Goal: Task Accomplishment & Management: Complete application form

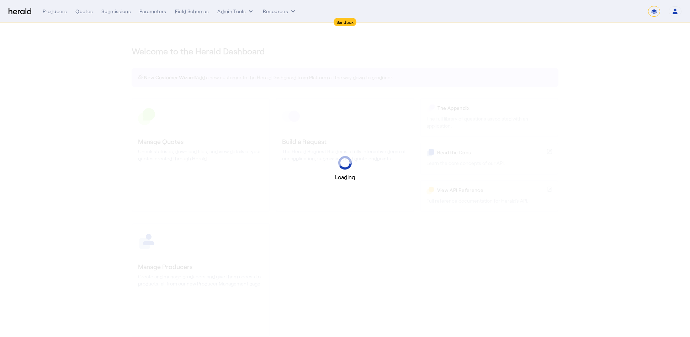
select select "*******"
select select "pfm_2v8p_herald_api"
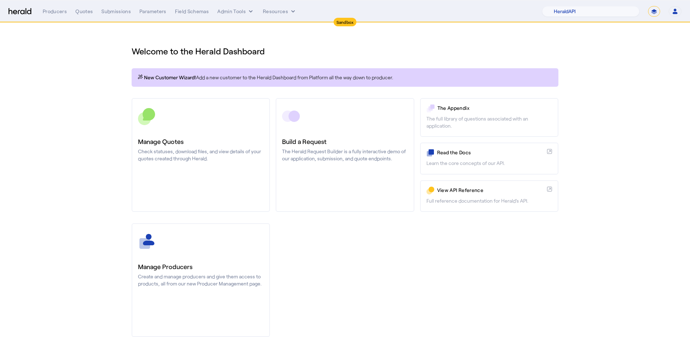
click at [652, 10] on select "**********" at bounding box center [654, 11] width 12 height 11
select select "**********"
click at [648, 6] on select "**********" at bounding box center [654, 11] width 12 height 11
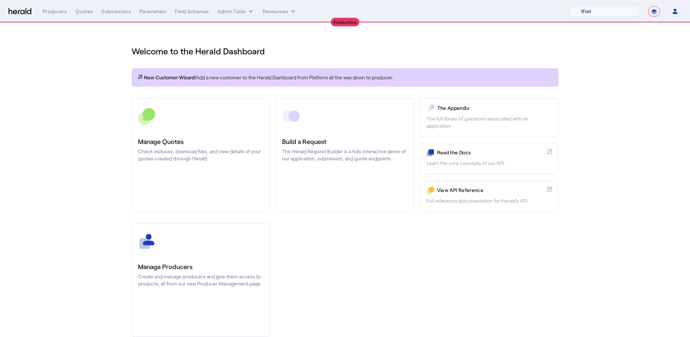
click at [597, 12] on select "1Fort Affinity Risk [PERSON_NAME] [PERSON_NAME] CRC Campus Coverage Citadel Fif…" at bounding box center [604, 11] width 70 height 11
select select "pfm_r9a7_zywave"
click at [569, 6] on select "1Fort Affinity Risk [PERSON_NAME] [PERSON_NAME] CRC Campus Coverage Citadel Fif…" at bounding box center [604, 11] width 70 height 11
click at [227, 9] on button "Admin Tools" at bounding box center [235, 11] width 37 height 7
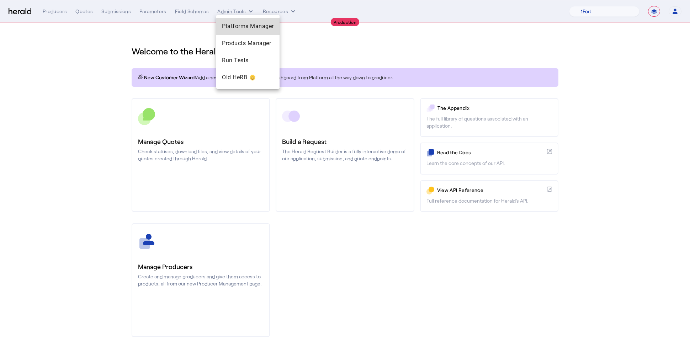
click at [251, 28] on span "Platforms Manager" at bounding box center [248, 26] width 52 height 9
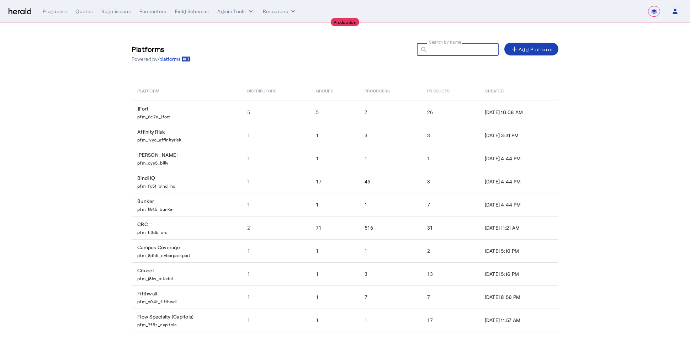
click at [449, 52] on input "Search by name" at bounding box center [461, 49] width 64 height 9
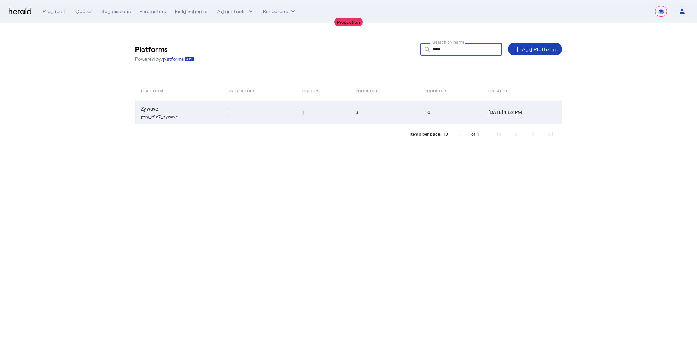
type input "****"
click at [331, 110] on td "1" at bounding box center [323, 112] width 53 height 23
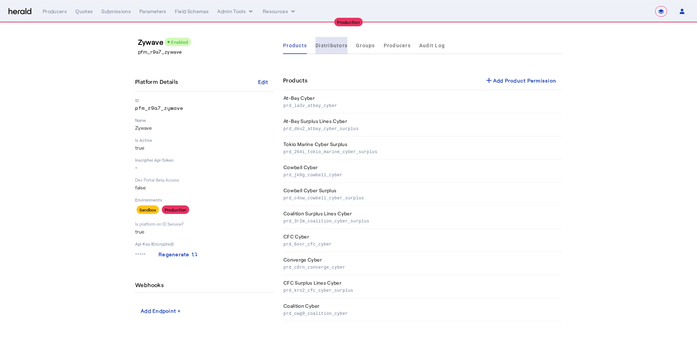
click at [338, 46] on span "Distributors" at bounding box center [332, 45] width 32 height 5
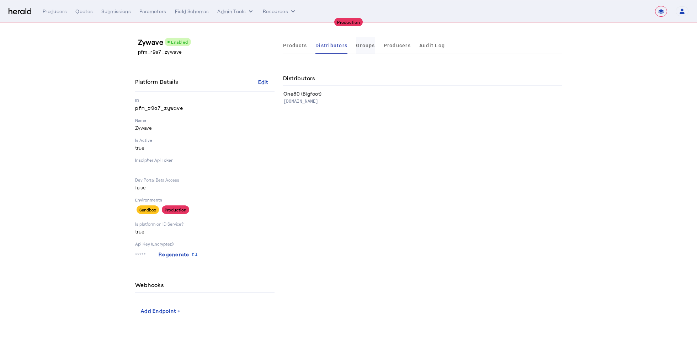
click at [372, 49] on span "Groups" at bounding box center [365, 45] width 19 height 17
click at [402, 50] on span "Producers" at bounding box center [397, 45] width 27 height 17
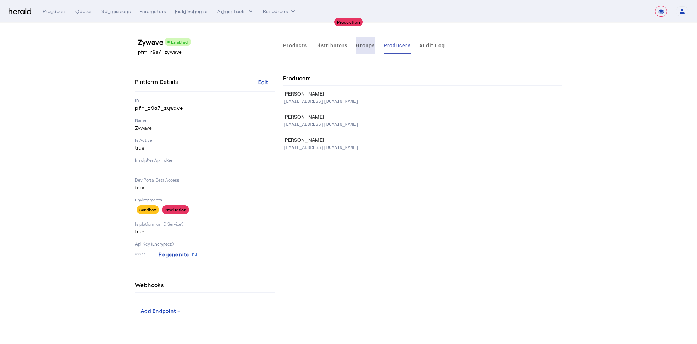
click at [357, 44] on span "Groups" at bounding box center [365, 45] width 19 height 5
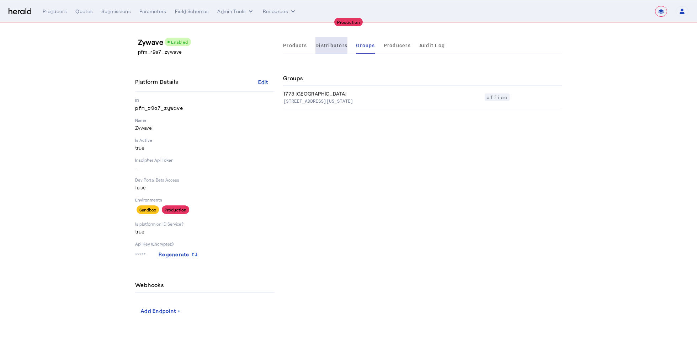
click at [330, 44] on span "Distributors" at bounding box center [332, 45] width 32 height 5
click at [301, 44] on span "Products" at bounding box center [295, 45] width 24 height 5
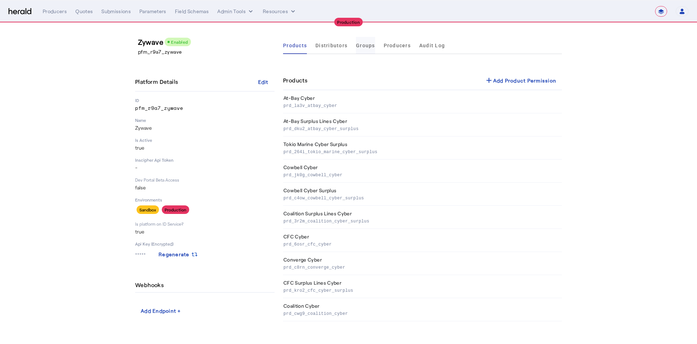
click at [365, 47] on span "Groups" at bounding box center [365, 45] width 19 height 5
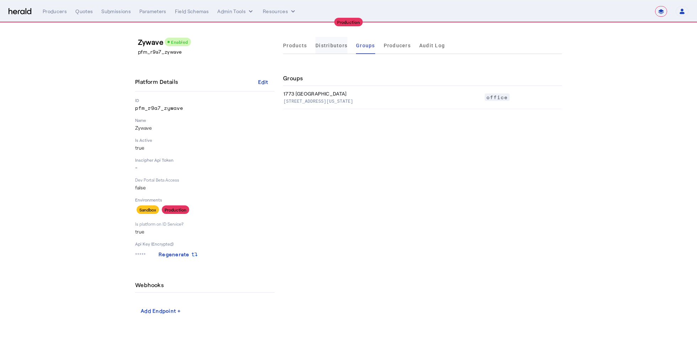
click at [332, 47] on span "Distributors" at bounding box center [332, 45] width 32 height 5
click at [361, 50] on span "Groups" at bounding box center [365, 45] width 19 height 17
click at [86, 10] on div "Quotes" at bounding box center [83, 11] width 17 height 7
select select "pfm_r9a7_zywave"
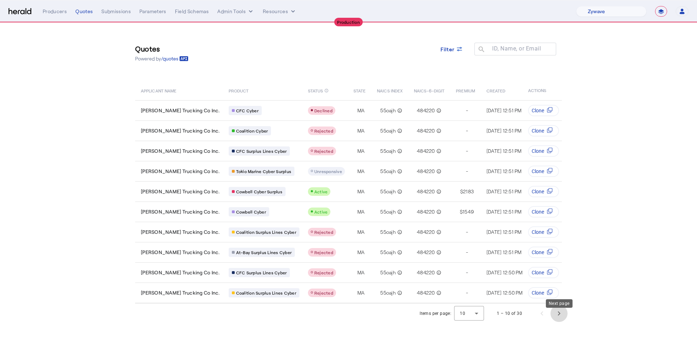
click at [558, 317] on span "Next page" at bounding box center [559, 313] width 17 height 17
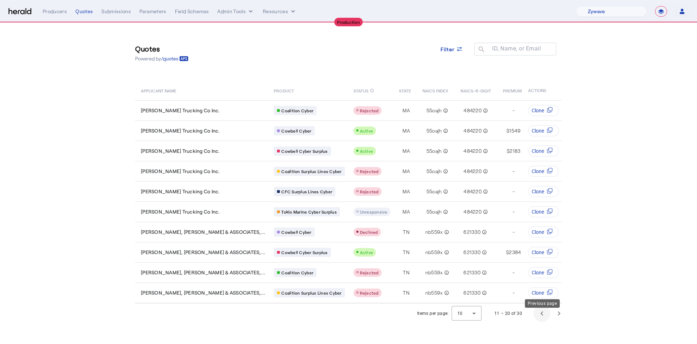
click at [541, 318] on span "Previous page" at bounding box center [542, 313] width 17 height 17
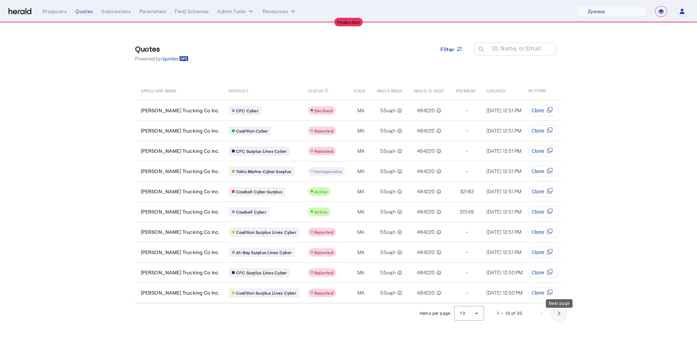
click at [565, 320] on span "Next page" at bounding box center [559, 313] width 17 height 17
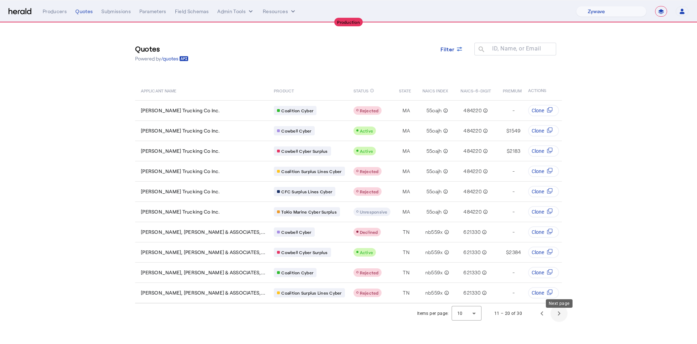
click at [565, 320] on span "Next page" at bounding box center [559, 313] width 17 height 17
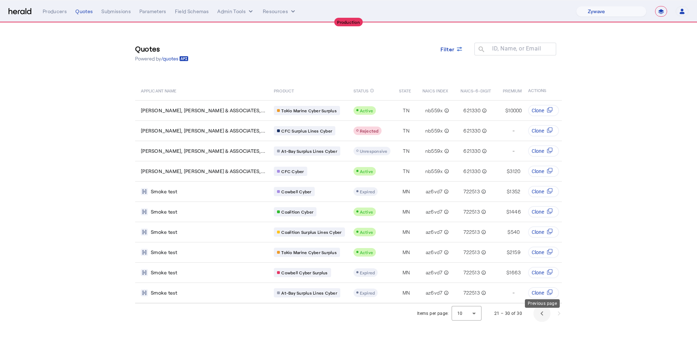
click at [542, 322] on span "Previous page" at bounding box center [542, 313] width 17 height 17
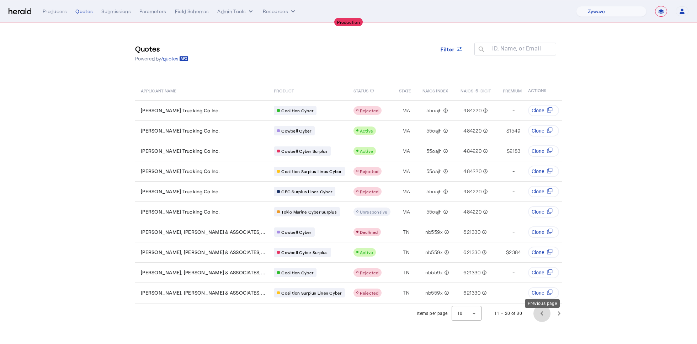
click at [542, 322] on span "Previous page" at bounding box center [542, 313] width 17 height 17
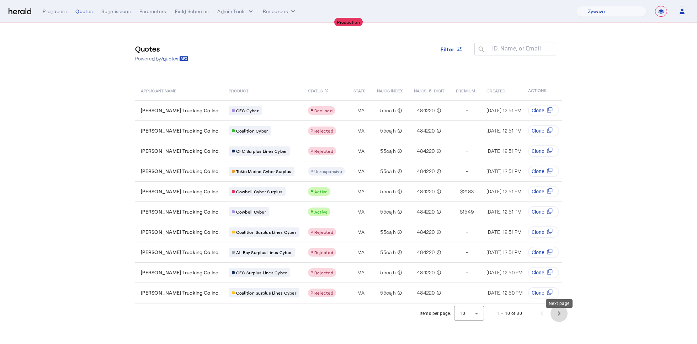
click at [563, 319] on span "Next page" at bounding box center [559, 313] width 17 height 17
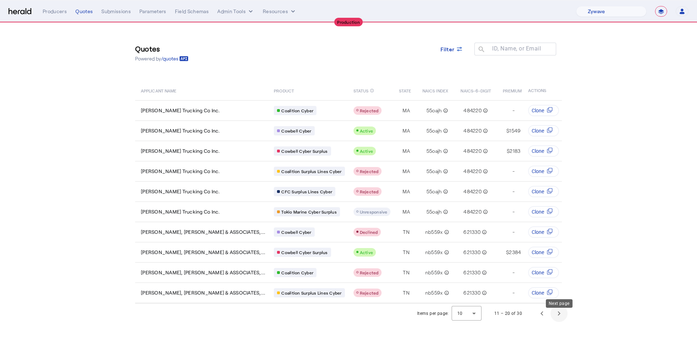
click at [563, 319] on span "Next page" at bounding box center [559, 313] width 17 height 17
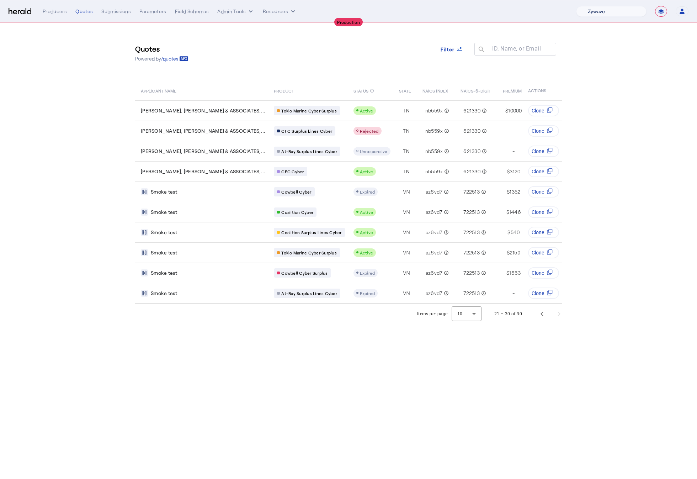
click at [607, 8] on select "1Fort Affinity Risk [PERSON_NAME] [PERSON_NAME] CRC Campus Coverage Citadel Fif…" at bounding box center [611, 11] width 70 height 11
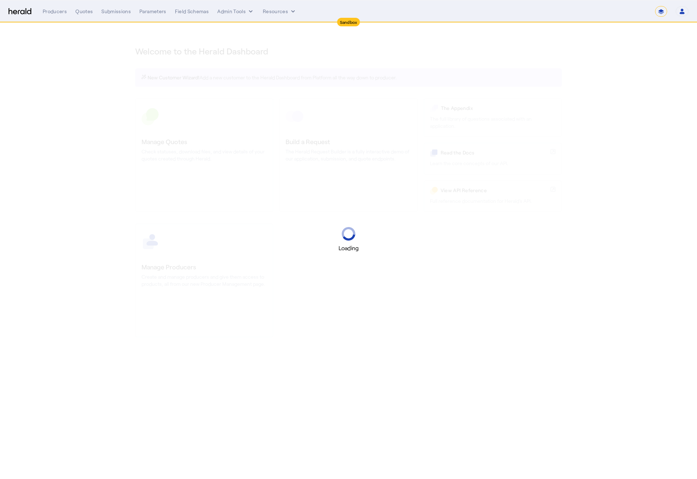
select select "*******"
select select "pfm_2v8p_herald_api"
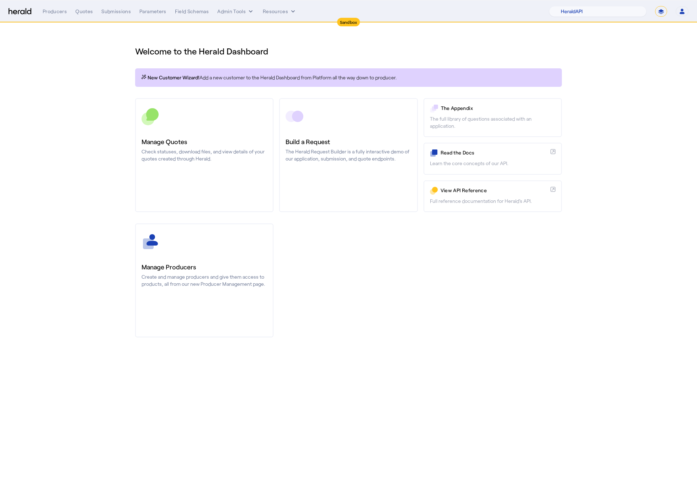
click at [385, 237] on div "Manage Producers Create and manage producers and give them access to products, …" at bounding box center [348, 280] width 427 height 114
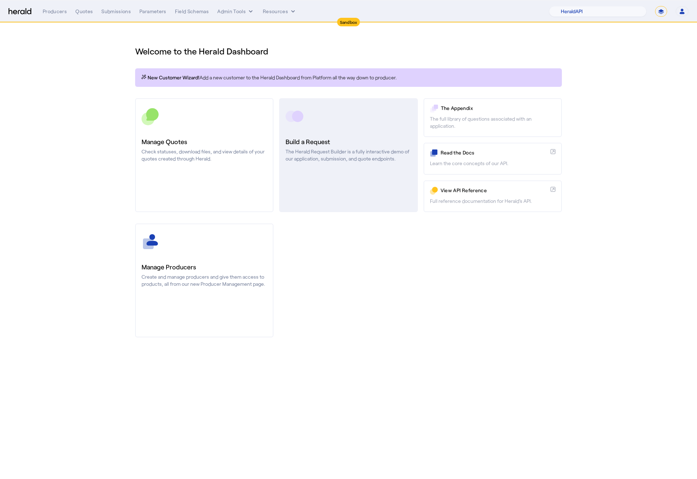
click at [353, 179] on link "Build a Request The Herald Request Builder is a fully interactive demo of our a…" at bounding box center [348, 155] width 138 height 114
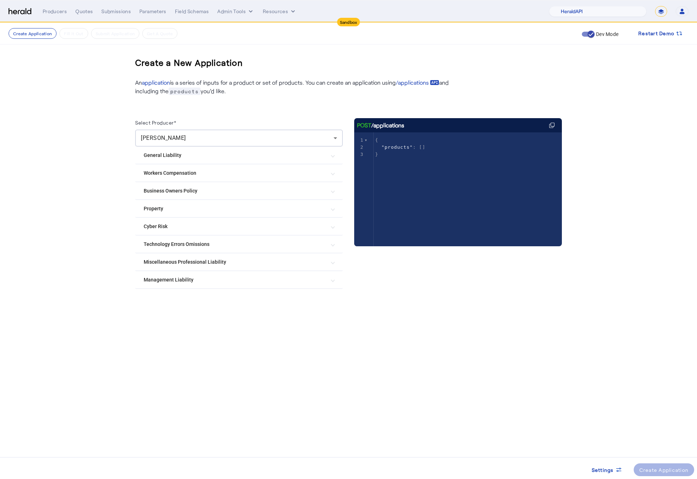
click at [192, 289] on div at bounding box center [239, 294] width 208 height 11
click at [189, 281] on Liability "Management Liability" at bounding box center [235, 279] width 182 height 7
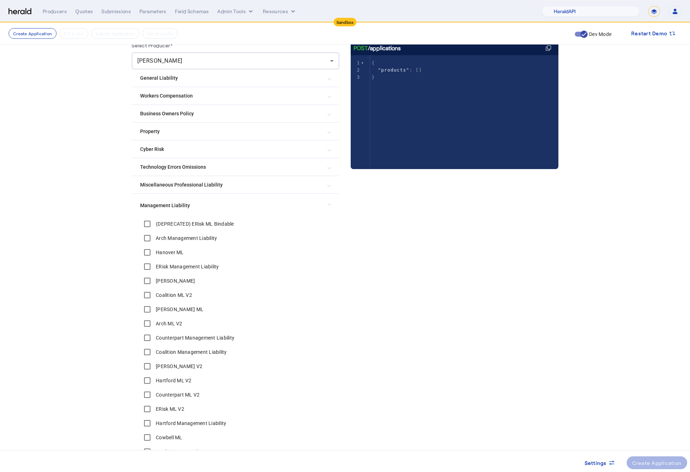
scroll to position [123, 0]
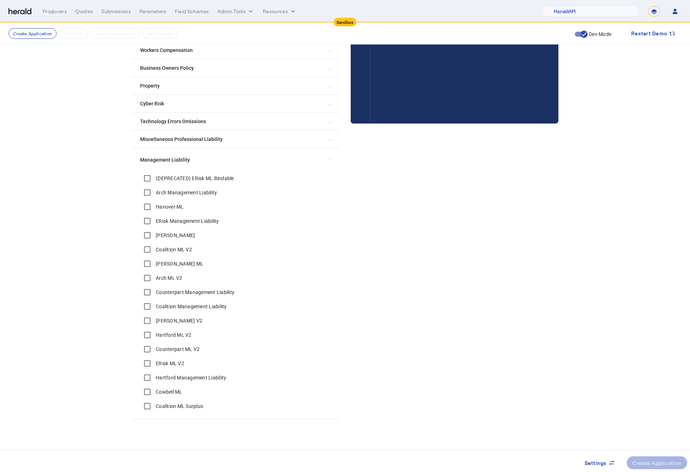
click at [255, 156] on Liability "Management Liability" at bounding box center [231, 159] width 182 height 7
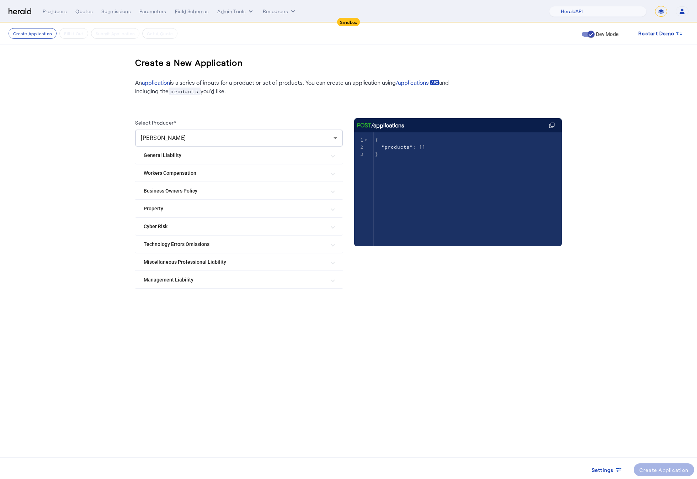
click at [660, 9] on select "**********" at bounding box center [661, 11] width 12 height 11
select select "**********"
click at [655, 6] on select "**********" at bounding box center [661, 11] width 12 height 11
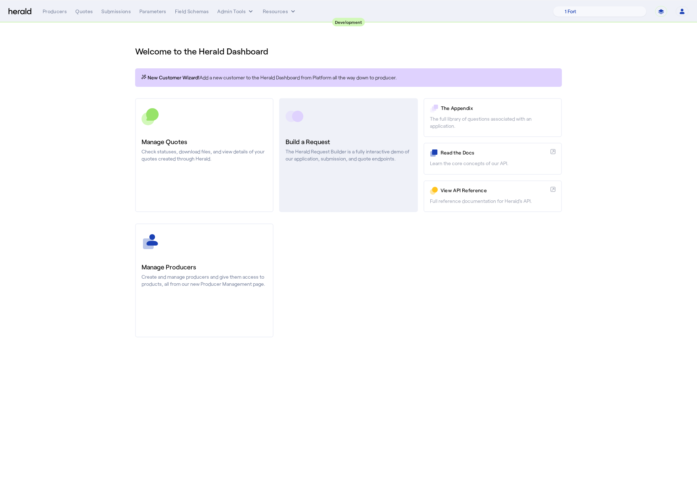
click at [385, 155] on p "The Herald Request Builder is a fully interactive demo of our application, subm…" at bounding box center [349, 155] width 126 height 14
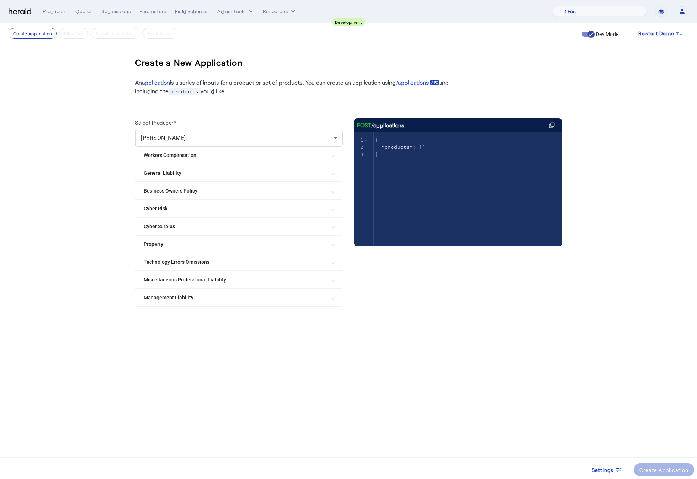
click at [184, 300] on mat-expansion-panel-header "Management Liability" at bounding box center [239, 297] width 208 height 17
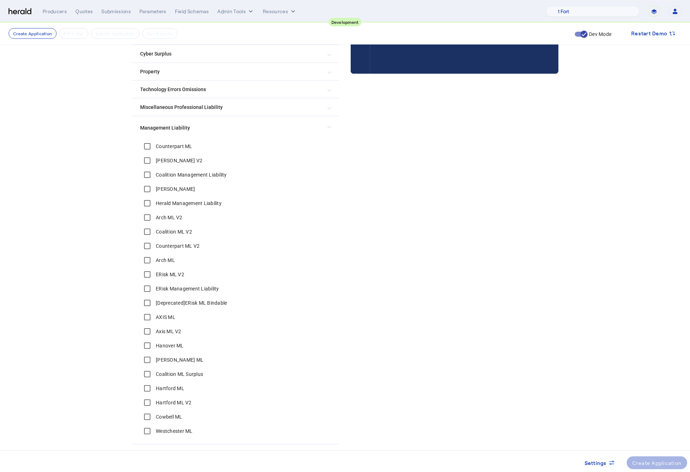
scroll to position [197, 0]
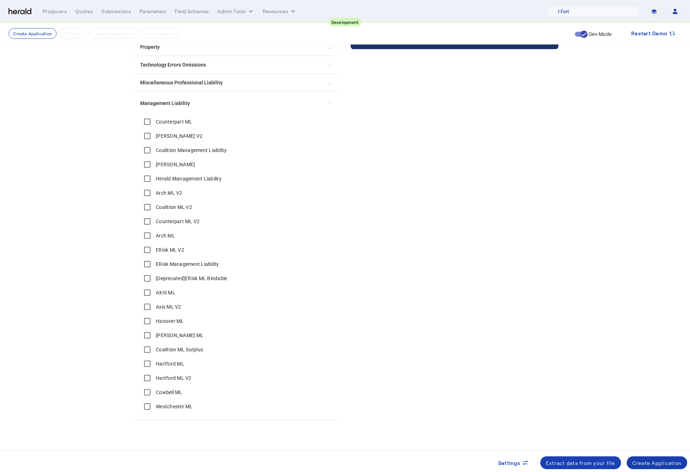
click at [662, 457] on span at bounding box center [657, 462] width 61 height 17
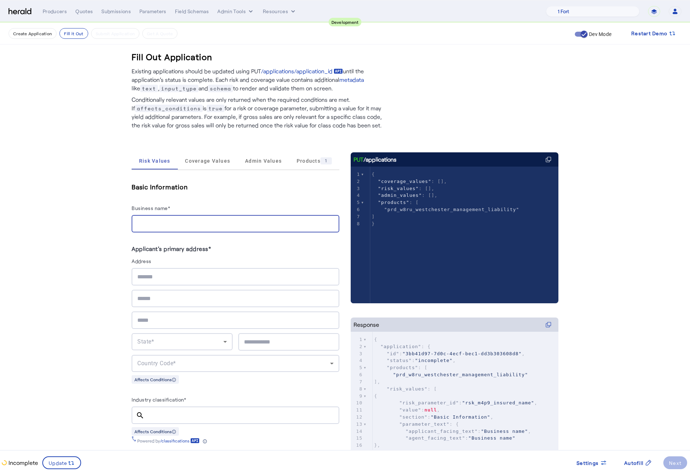
click at [201, 224] on input "Business name*" at bounding box center [235, 223] width 196 height 9
type input "**********"
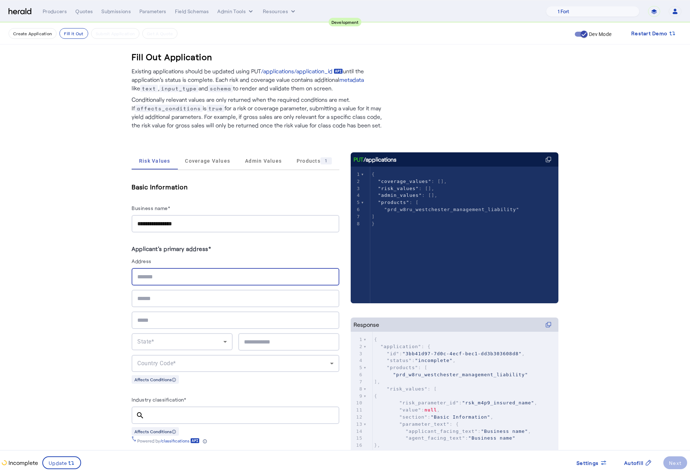
click at [190, 277] on input "text" at bounding box center [235, 276] width 196 height 9
type input "**********"
click at [197, 219] on input "**********" at bounding box center [235, 223] width 196 height 9
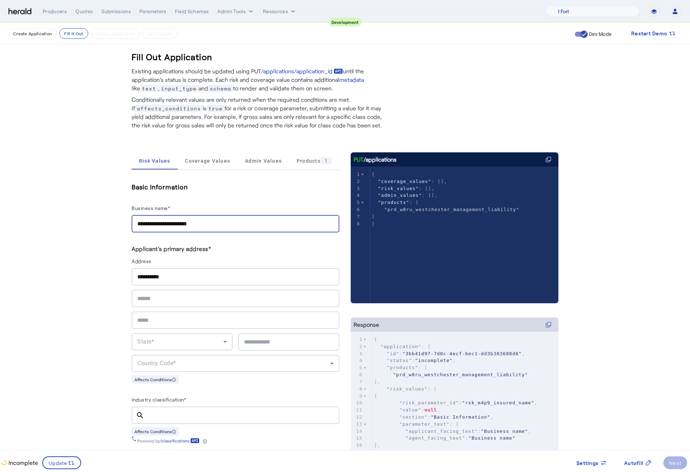
type input "**********"
click at [180, 277] on input "**********" at bounding box center [235, 276] width 196 height 9
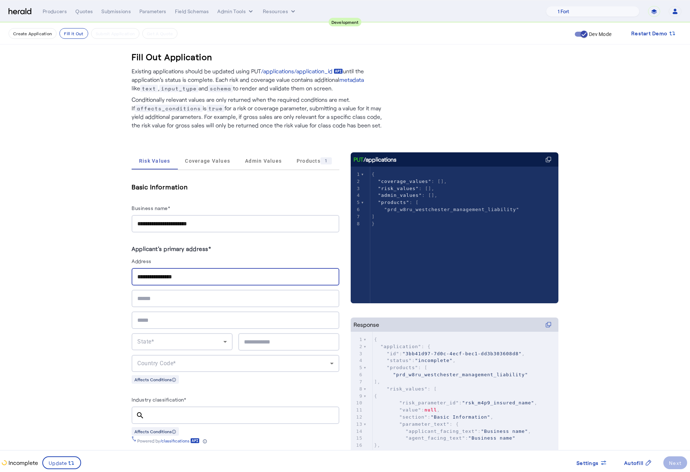
type input "**********"
type input "*****"
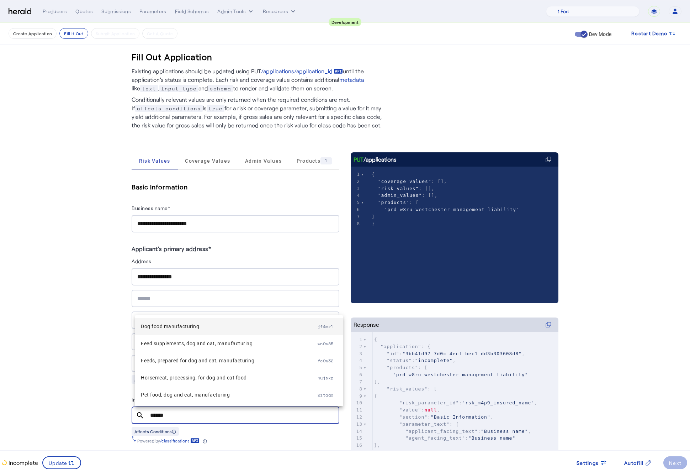
type input "******"
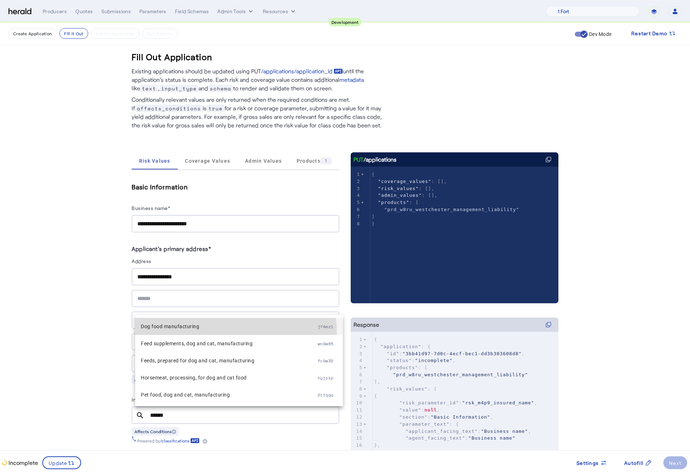
click at [220, 334] on mat-option "Dog food manufacturing jf4mzl" at bounding box center [239, 326] width 208 height 17
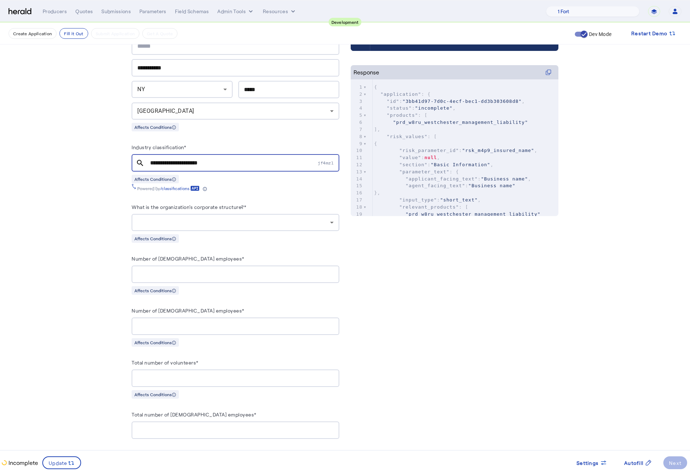
scroll to position [253, 0]
click at [207, 217] on div at bounding box center [235, 221] width 196 height 17
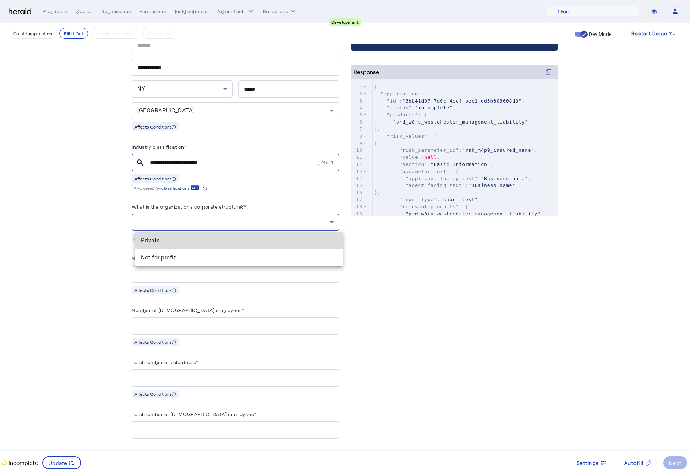
click at [185, 239] on span "Private" at bounding box center [239, 240] width 196 height 9
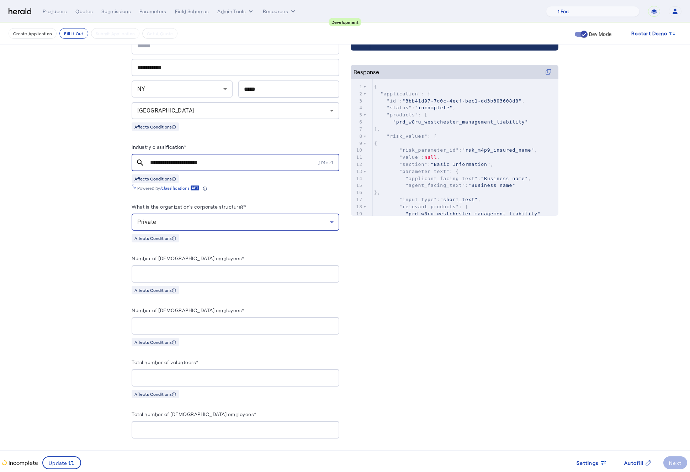
click at [182, 271] on input "Number of full-time employees*" at bounding box center [235, 274] width 196 height 9
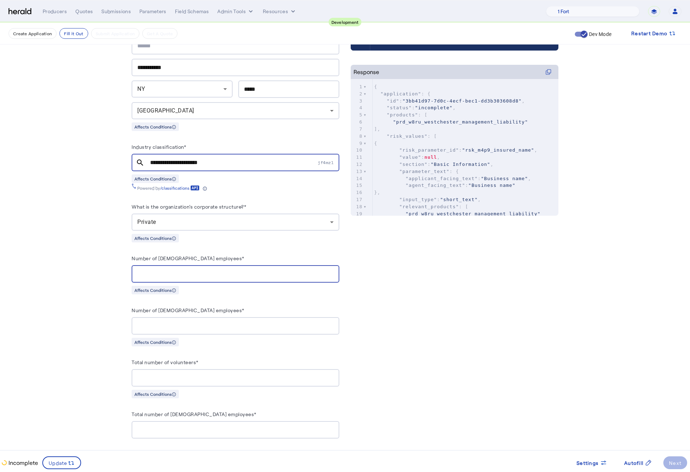
type input "**"
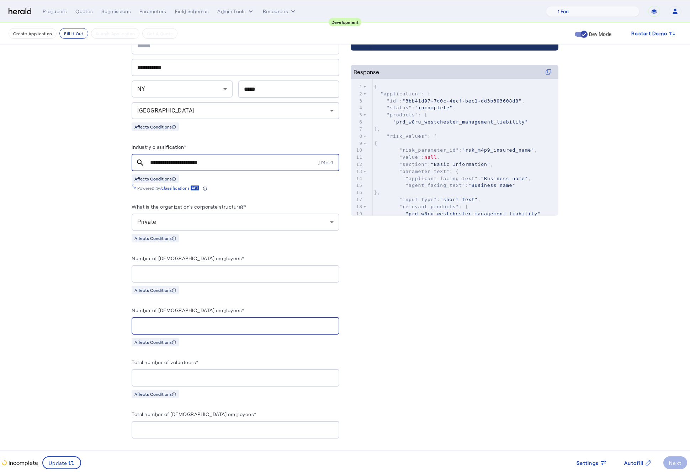
type input "**"
type input "*"
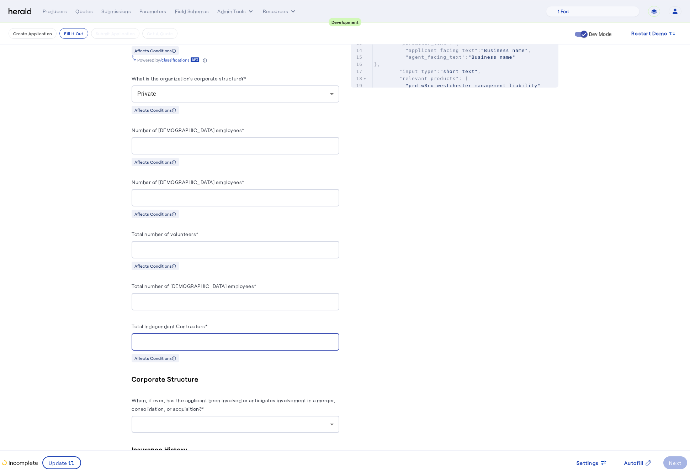
scroll to position [532, 0]
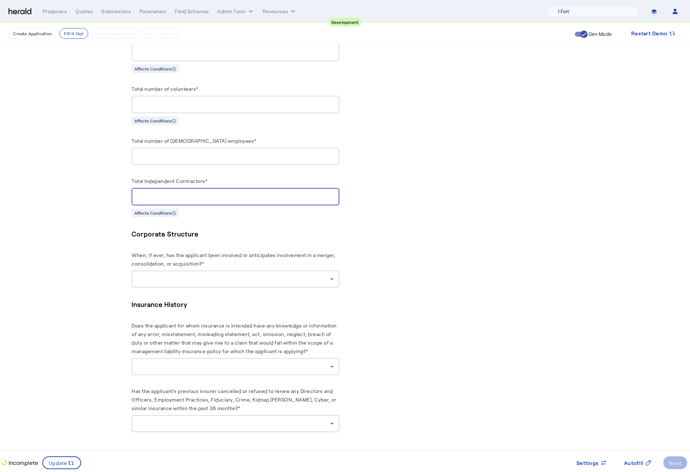
type input "*"
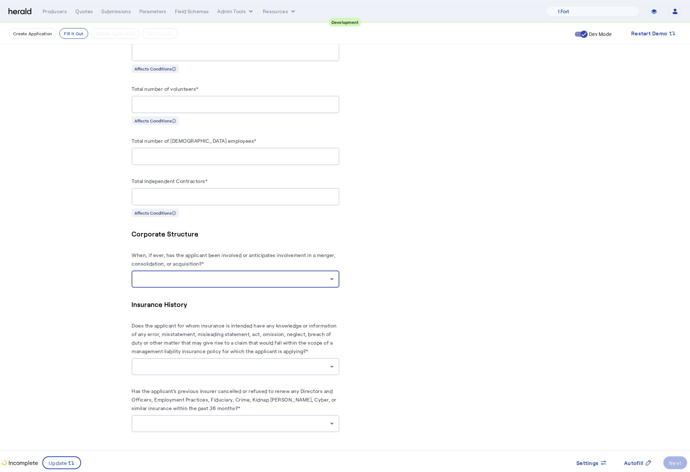
click at [274, 282] on div at bounding box center [235, 278] width 196 height 17
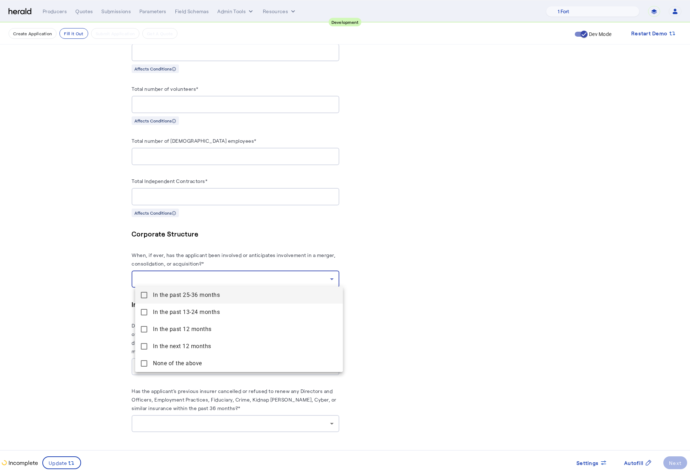
click at [470, 260] on div at bounding box center [345, 236] width 690 height 472
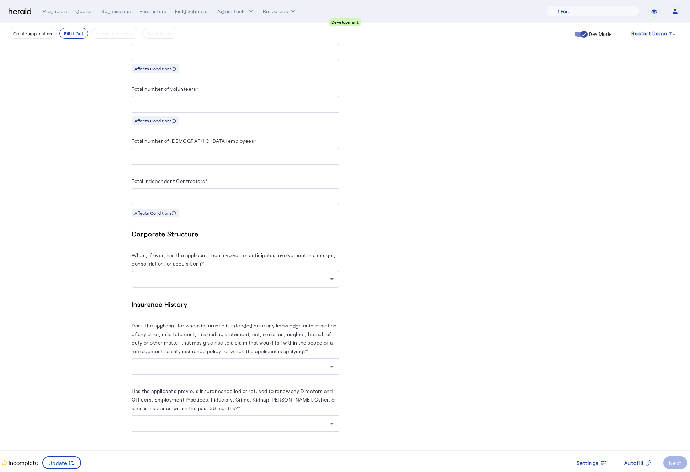
click at [322, 275] on div at bounding box center [233, 279] width 193 height 9
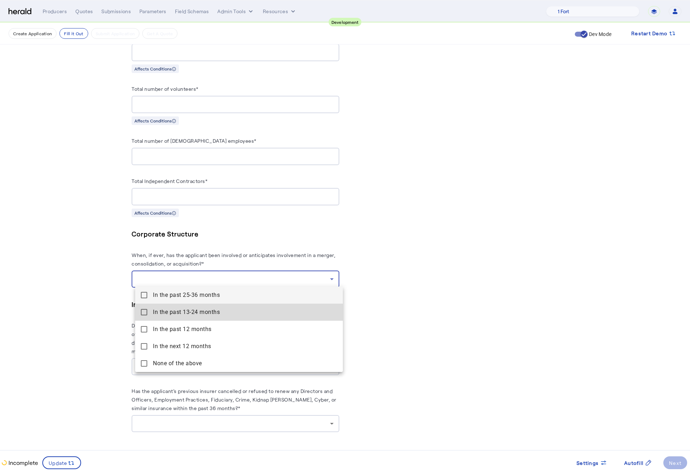
click at [142, 315] on mat-pseudo-checkbox at bounding box center [144, 312] width 6 height 6
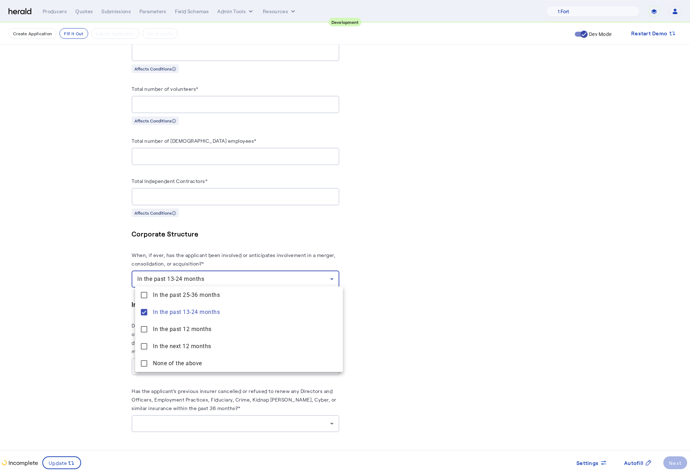
click at [96, 315] on div at bounding box center [345, 236] width 690 height 472
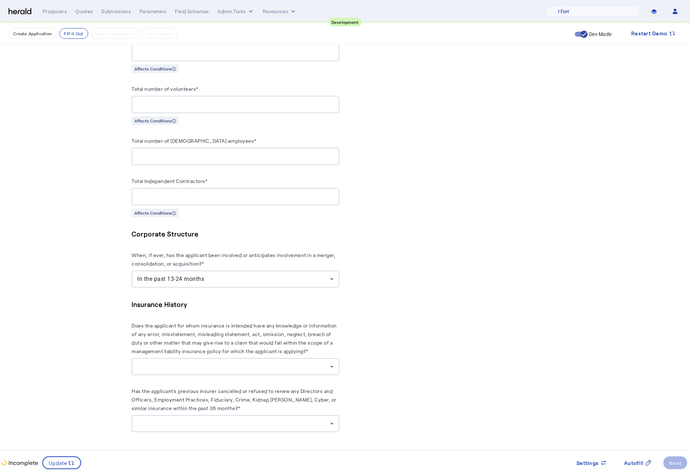
click at [276, 365] on div at bounding box center [233, 366] width 193 height 9
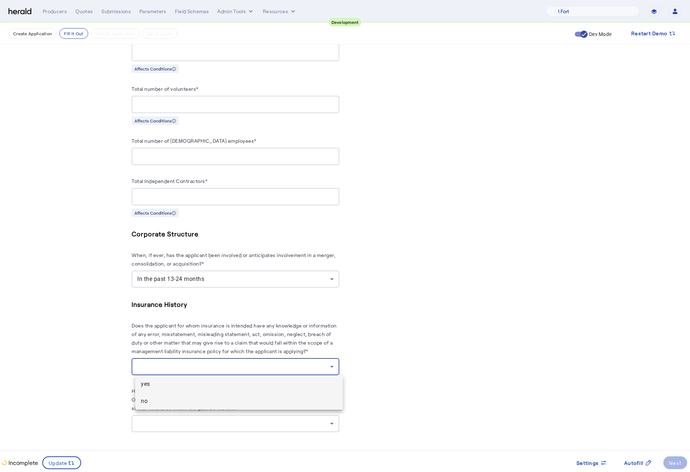
click at [183, 401] on span "no" at bounding box center [239, 401] width 196 height 9
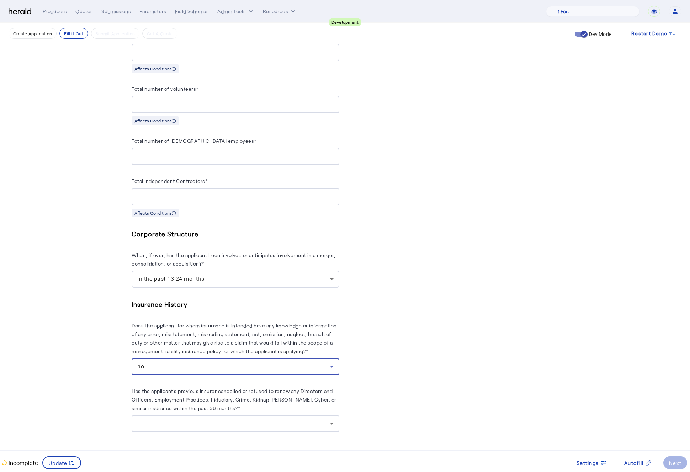
click at [280, 425] on div at bounding box center [233, 423] width 193 height 9
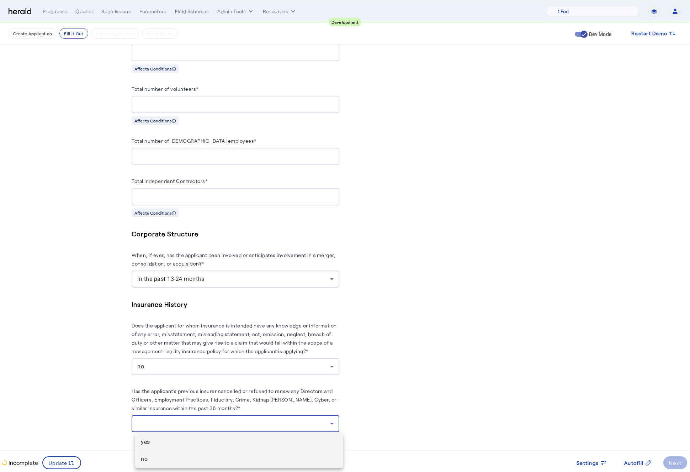
click at [215, 463] on mat-option "no" at bounding box center [239, 458] width 208 height 17
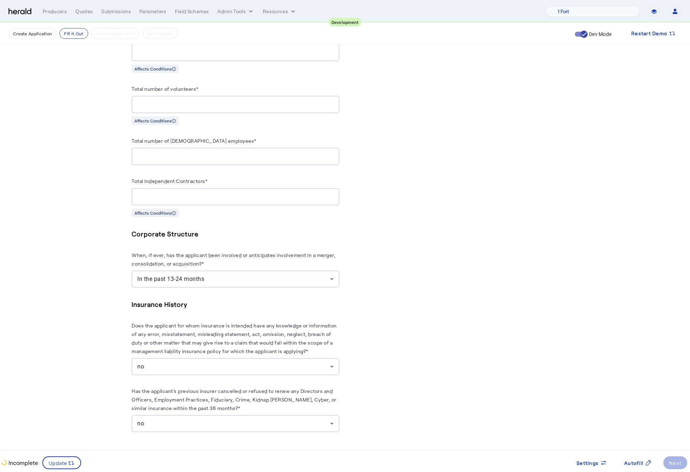
click at [344, 304] on div "**********" at bounding box center [345, 24] width 427 height 840
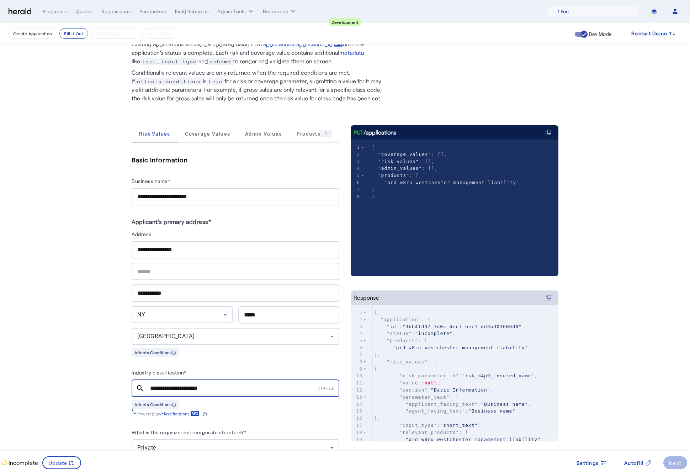
scroll to position [0, 0]
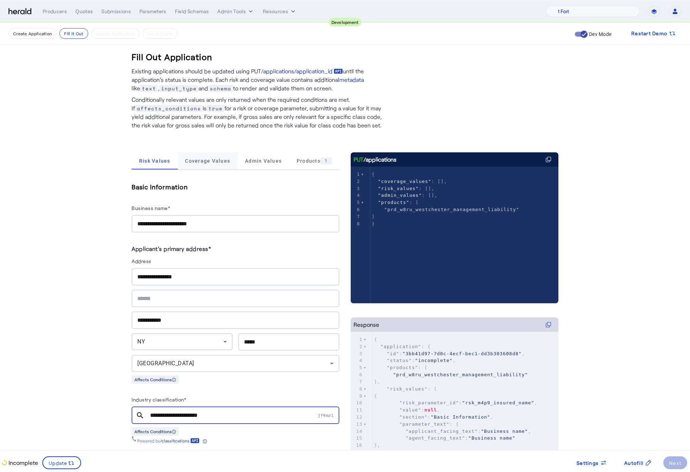
click at [210, 160] on span "Coverage Values" at bounding box center [207, 160] width 45 height 5
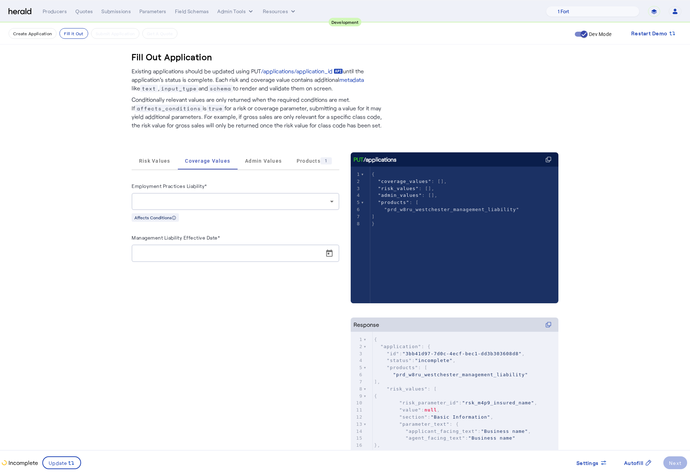
click at [224, 193] on div at bounding box center [235, 201] width 196 height 17
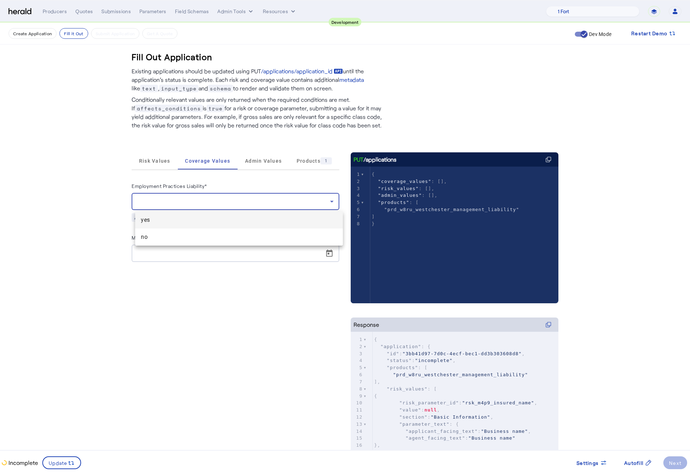
click at [201, 214] on mat-option "yes" at bounding box center [239, 219] width 208 height 17
click at [336, 255] on span "Open calendar" at bounding box center [329, 253] width 17 height 17
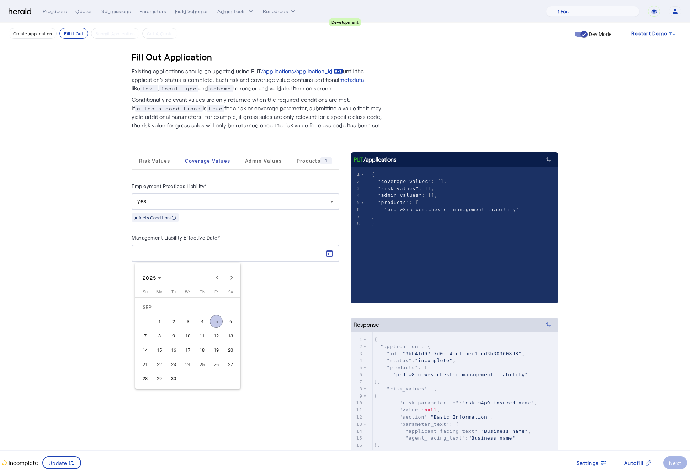
click at [161, 362] on span "22" at bounding box center [159, 364] width 13 height 13
type input "**********"
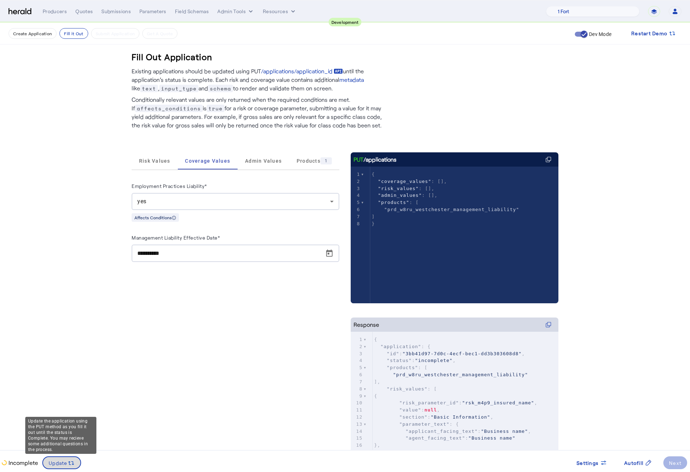
click at [60, 469] on span at bounding box center [61, 462] width 37 height 17
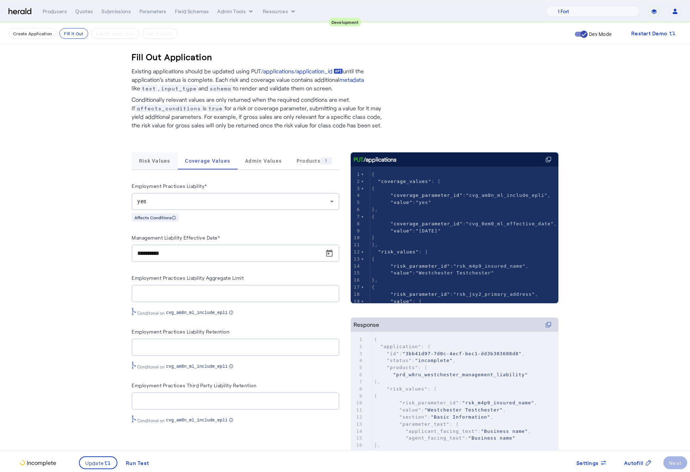
click at [160, 165] on span "Risk Values" at bounding box center [154, 160] width 31 height 17
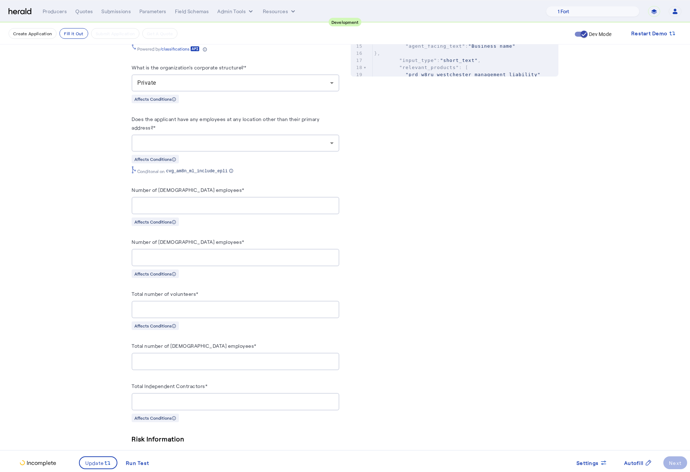
scroll to position [349, 0]
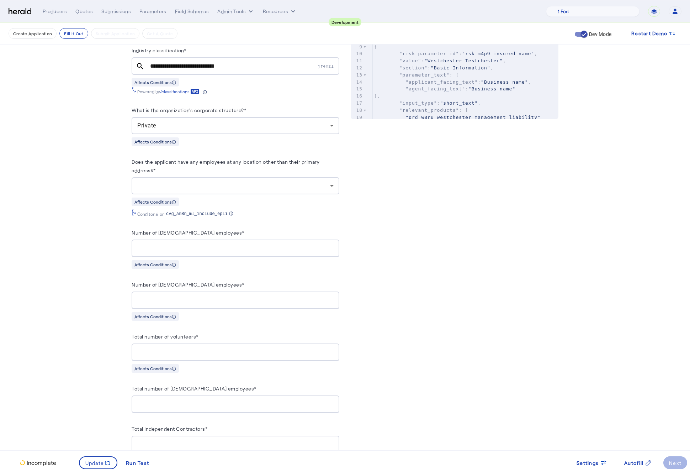
click at [226, 182] on div at bounding box center [235, 185] width 196 height 17
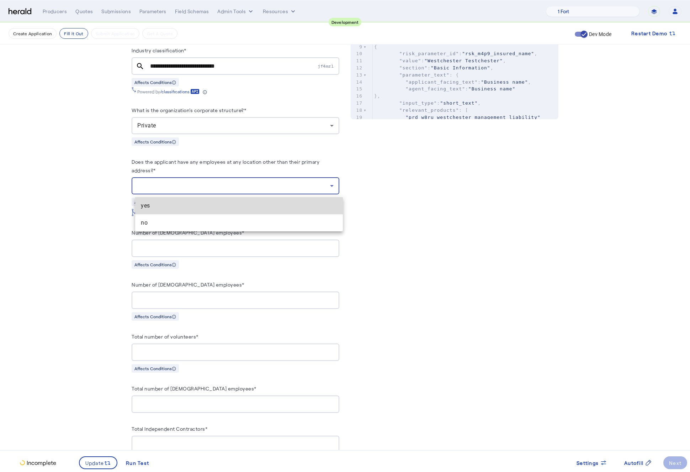
click at [158, 207] on span "yes" at bounding box center [239, 205] width 196 height 9
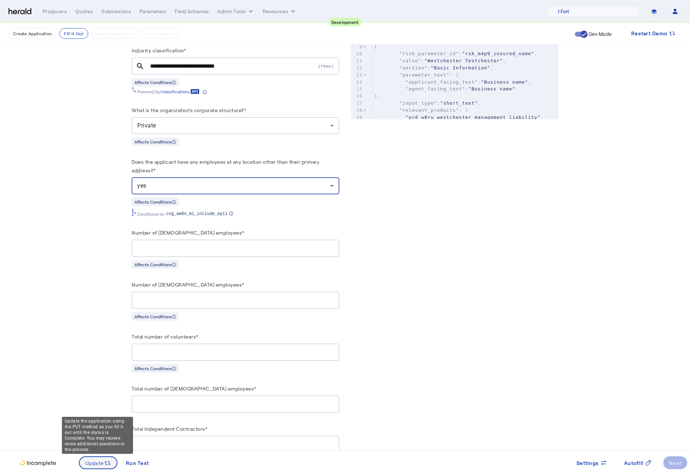
click at [95, 461] on span "Update" at bounding box center [94, 462] width 19 height 7
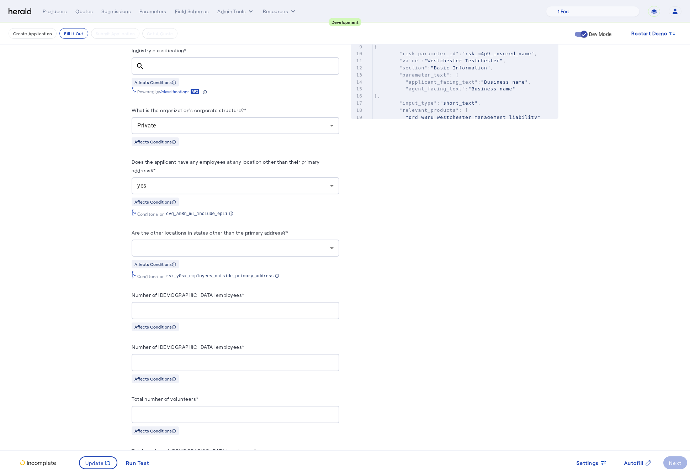
scroll to position [0, 0]
click at [234, 252] on div at bounding box center [233, 248] width 193 height 9
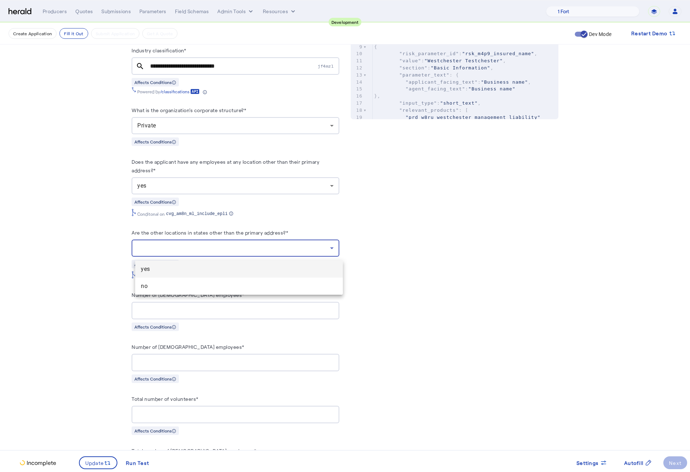
click at [172, 271] on span "yes" at bounding box center [239, 269] width 196 height 9
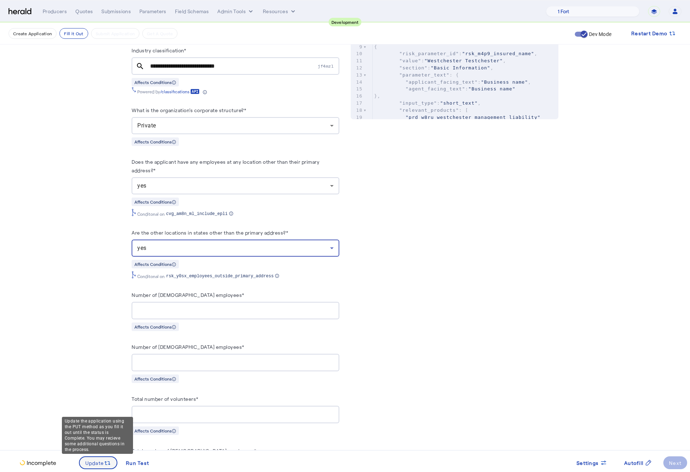
click at [107, 462] on icon at bounding box center [107, 462] width 7 height 7
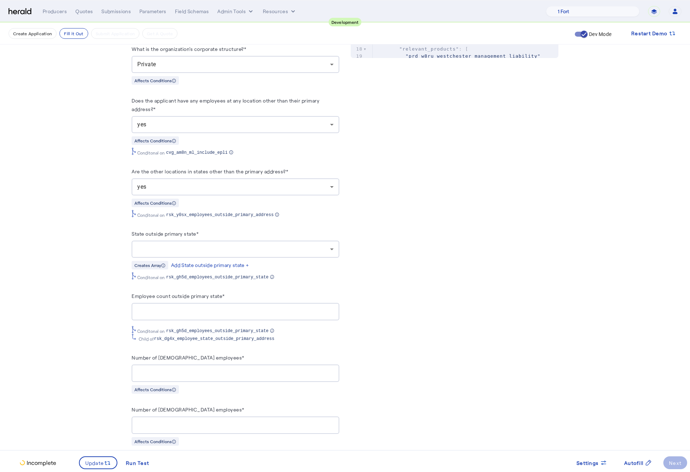
scroll to position [412, 0]
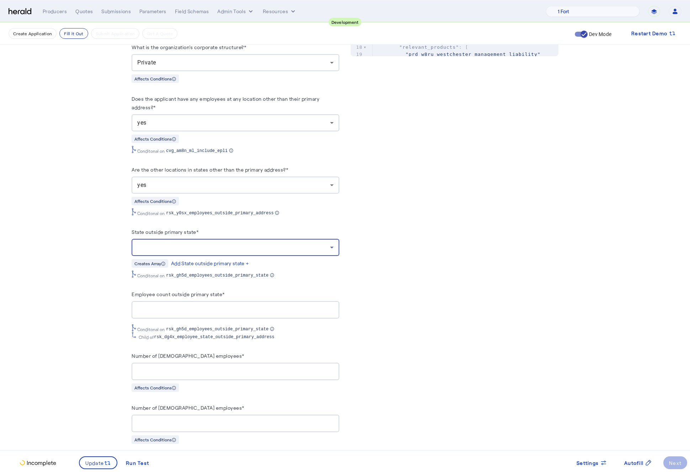
click at [241, 250] on div at bounding box center [233, 247] width 193 height 9
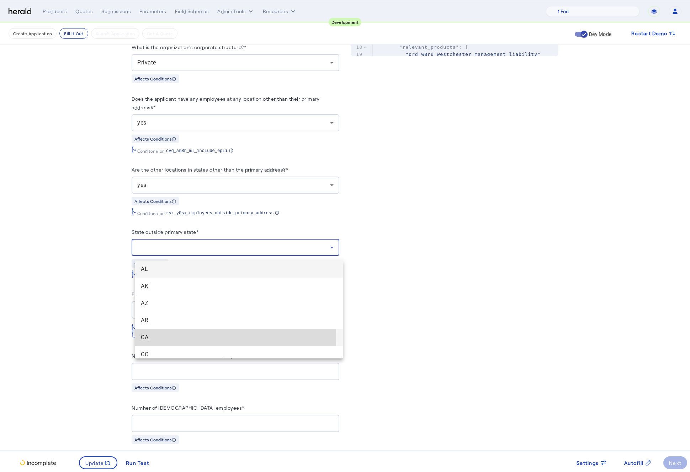
click at [189, 337] on span "CA" at bounding box center [239, 337] width 196 height 9
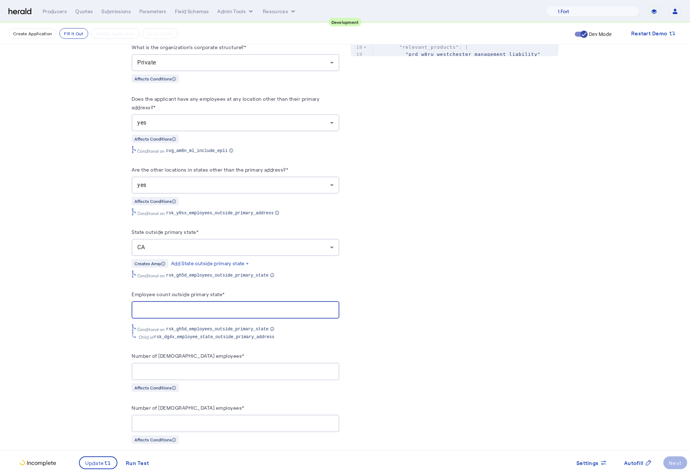
click at [159, 309] on input "Employee count outside primary state*" at bounding box center [235, 310] width 196 height 9
type input "**"
click at [99, 466] on span "Update" at bounding box center [94, 462] width 19 height 7
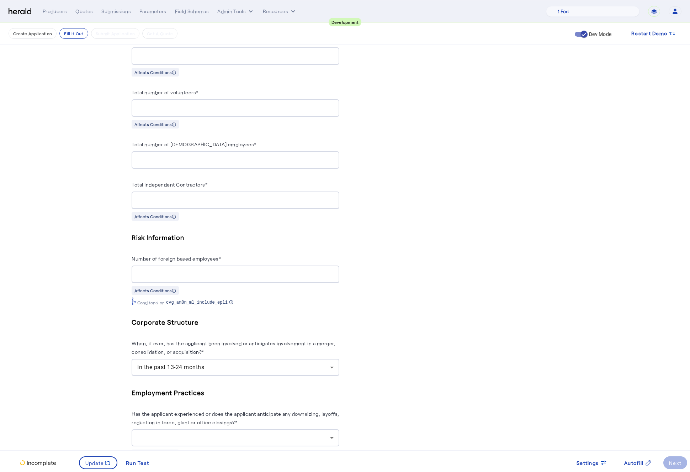
scroll to position [781, 0]
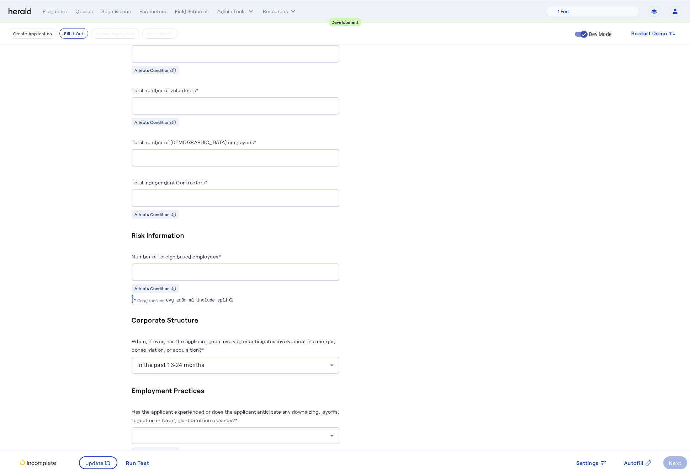
click at [224, 271] on div at bounding box center [235, 271] width 196 height 17
type input "*"
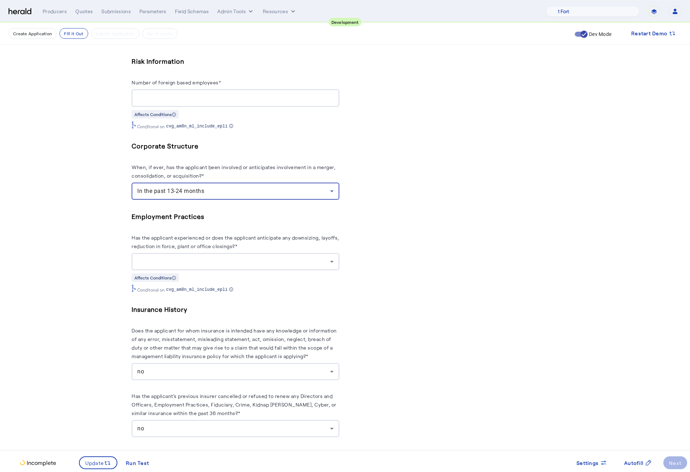
click at [227, 266] on div at bounding box center [233, 261] width 193 height 9
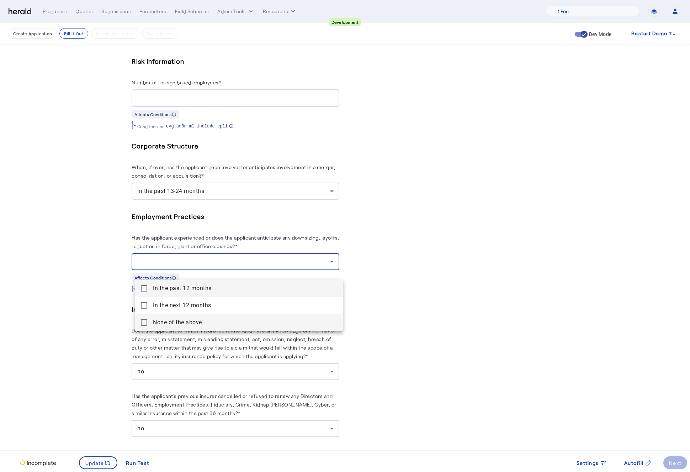
click at [138, 324] on above "None of the above" at bounding box center [239, 322] width 208 height 17
click at [111, 306] on div at bounding box center [345, 236] width 690 height 472
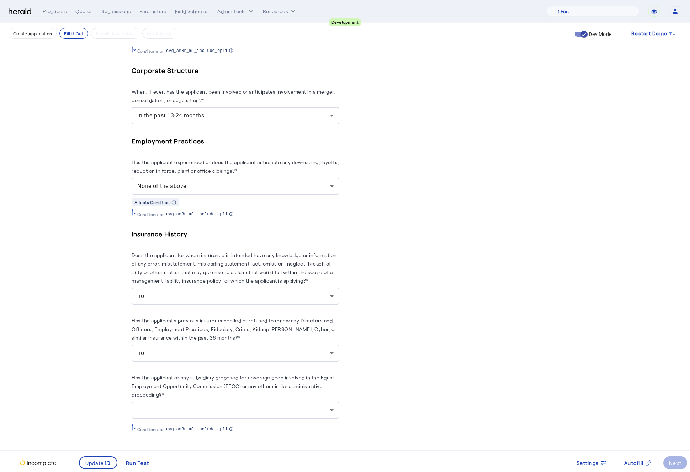
scroll to position [1043, 0]
click at [261, 415] on div at bounding box center [235, 409] width 196 height 17
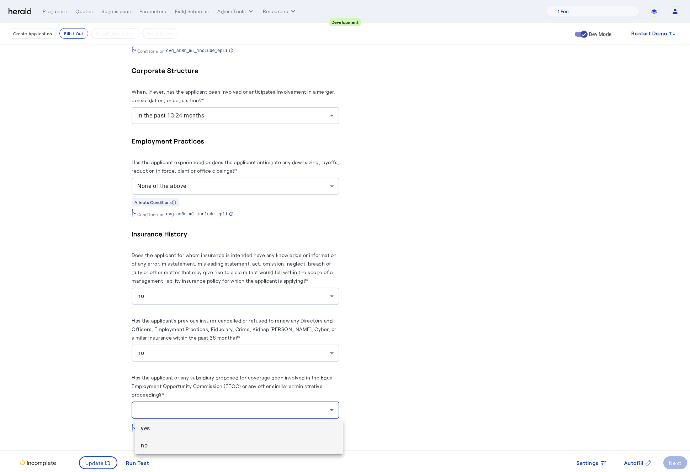
click at [156, 448] on span "no" at bounding box center [239, 445] width 196 height 9
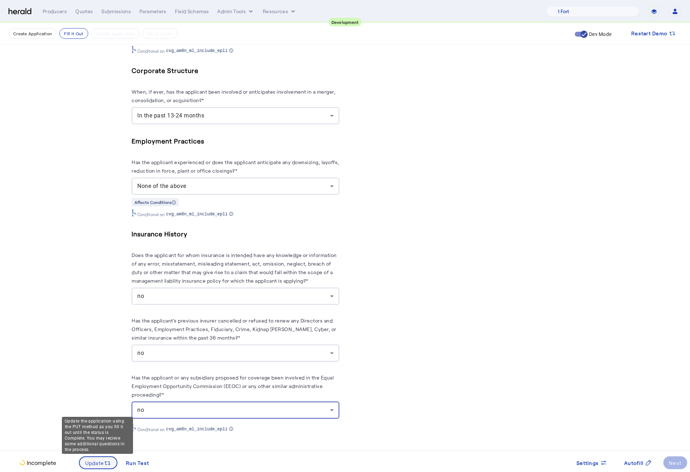
click at [93, 465] on span "Update" at bounding box center [94, 462] width 19 height 7
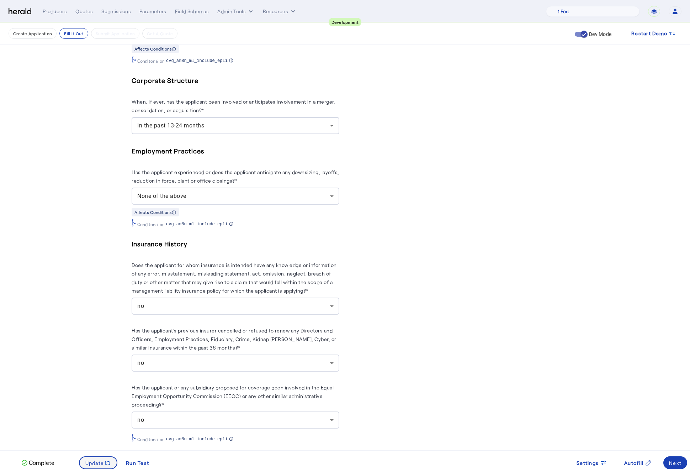
scroll to position [0, 0]
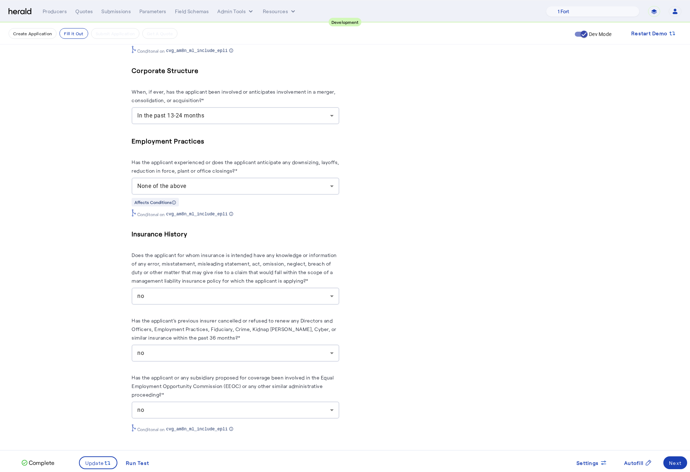
scroll to position [1043, 0]
click at [678, 462] on div "Next" at bounding box center [675, 462] width 12 height 7
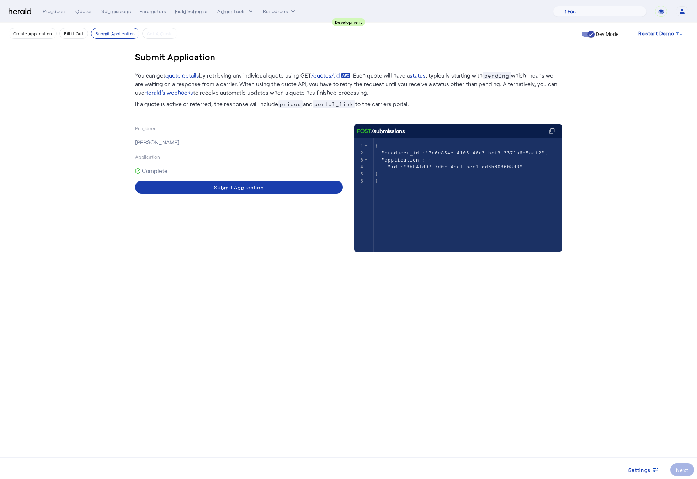
click at [240, 193] on span at bounding box center [239, 187] width 208 height 17
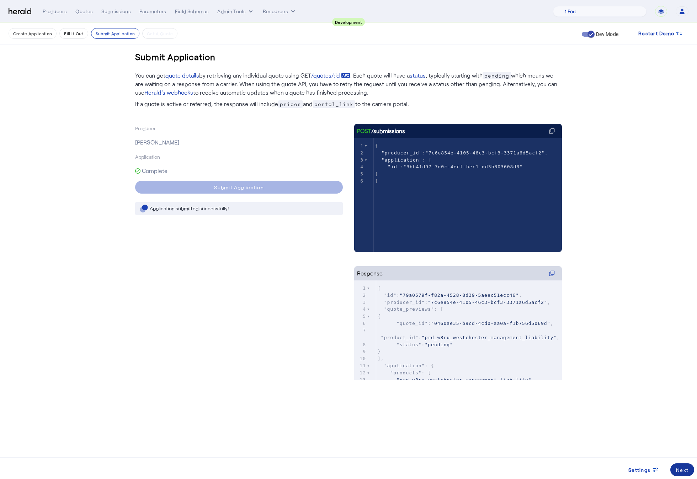
click at [685, 471] on div "Next" at bounding box center [682, 469] width 12 height 7
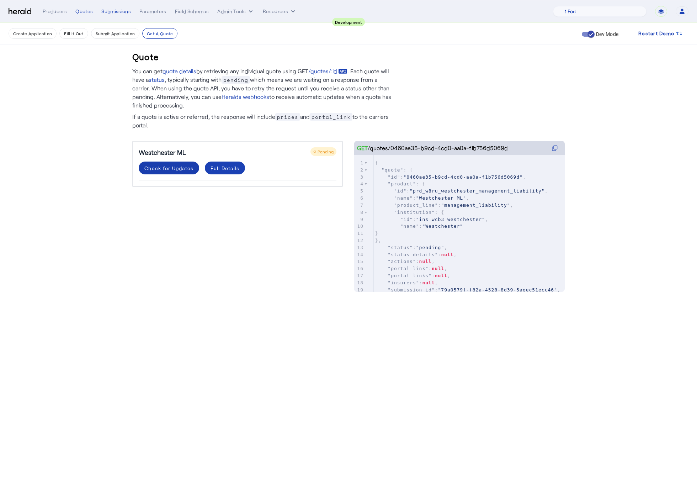
click at [169, 169] on div "Check for Updates" at bounding box center [168, 167] width 49 height 7
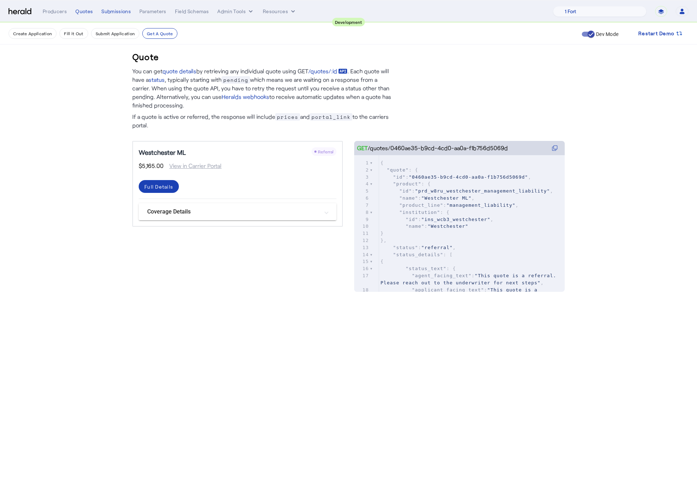
click at [304, 207] on mat-panel-title "Coverage Details" at bounding box center [233, 211] width 172 height 9
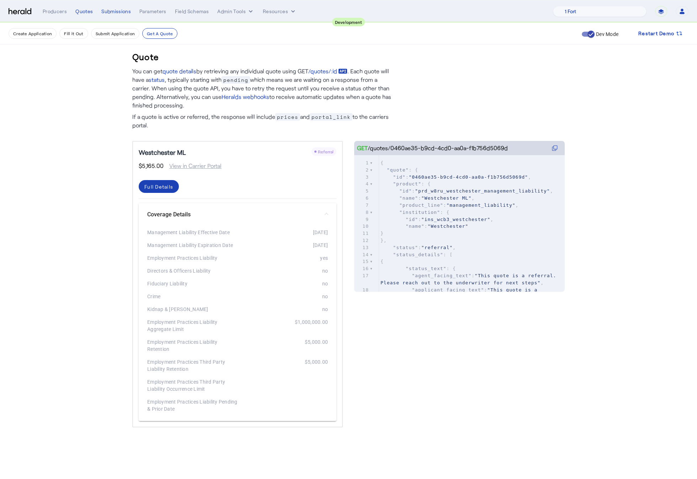
click at [304, 207] on mat-expansion-panel-header "Coverage Details" at bounding box center [238, 214] width 198 height 23
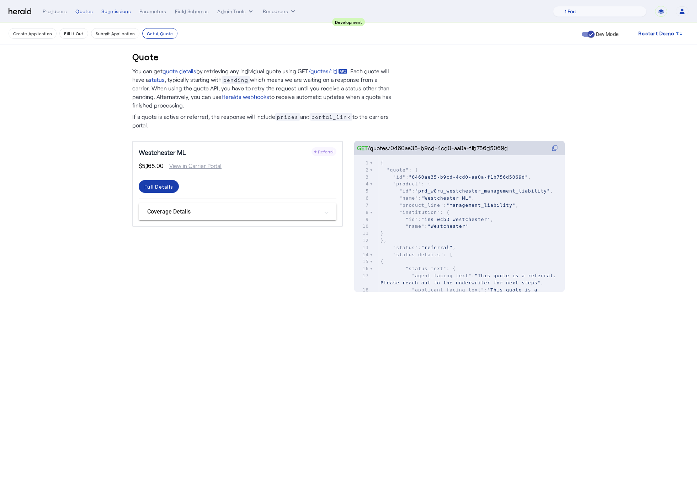
click at [159, 185] on div "Full Details" at bounding box center [158, 186] width 29 height 7
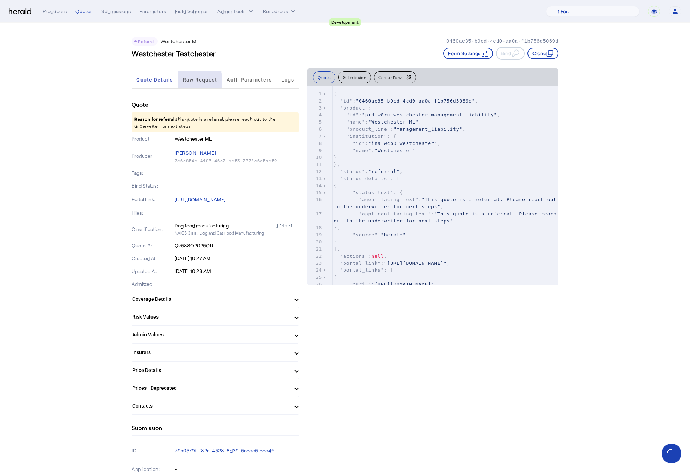
click at [195, 81] on span "Raw Request" at bounding box center [200, 79] width 35 height 5
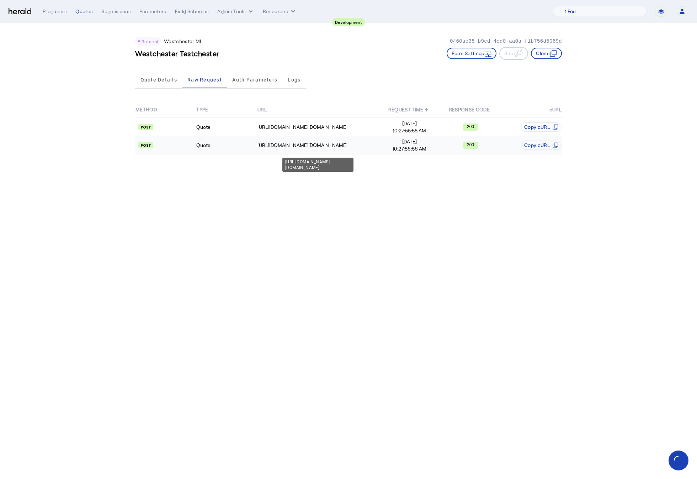
click at [327, 142] on div "https://uat.studiogateway.chubb.com/westchester.sales.digital/quote" at bounding box center [318, 145] width 121 height 7
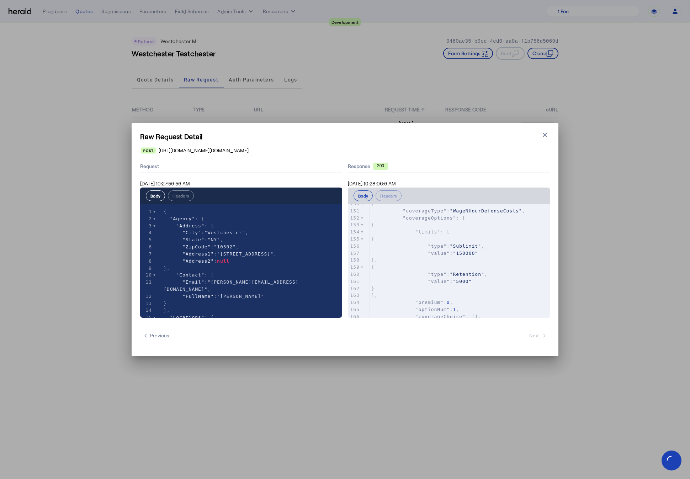
scroll to position [1304, 0]
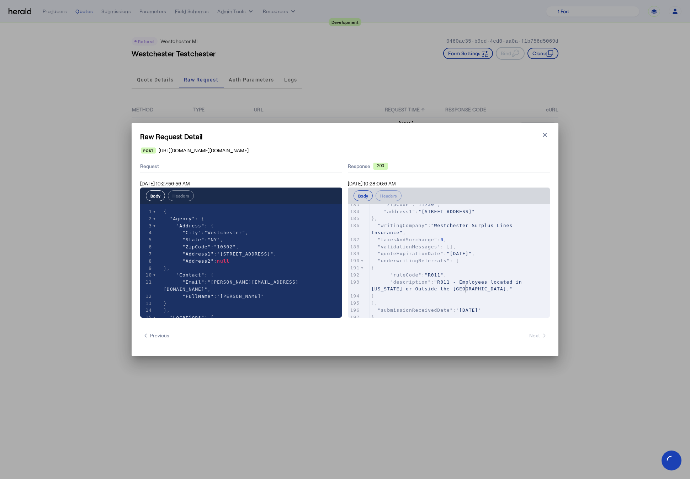
click at [490, 282] on pre ""description" : "R011 - Employees located in California or Outside the US."" at bounding box center [460, 286] width 180 height 14
click at [513, 314] on pre "}" at bounding box center [460, 317] width 180 height 7
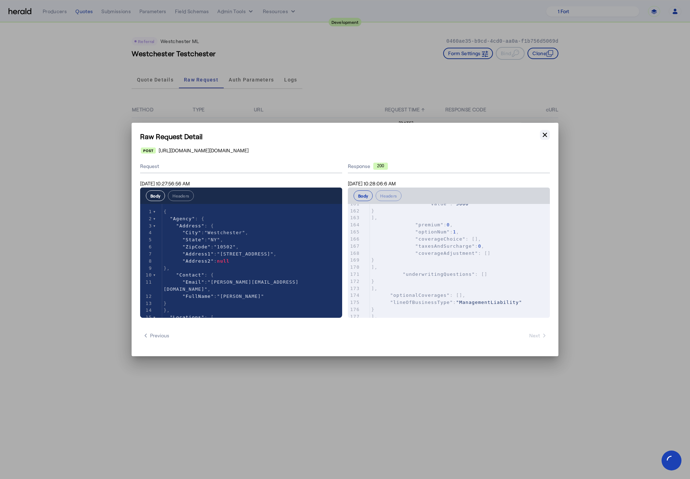
click at [545, 136] on icon "button" at bounding box center [545, 135] width 4 height 4
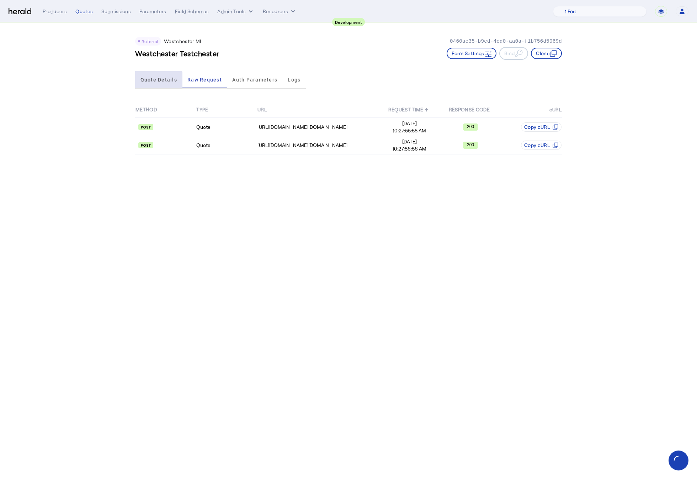
click at [154, 83] on span "Quote Details" at bounding box center [159, 79] width 37 height 17
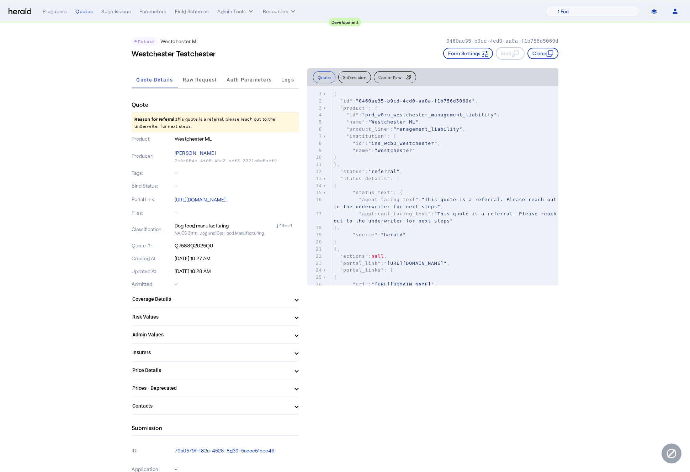
click at [17, 12] on img at bounding box center [20, 11] width 23 height 7
